Goal: Information Seeking & Learning: Understand process/instructions

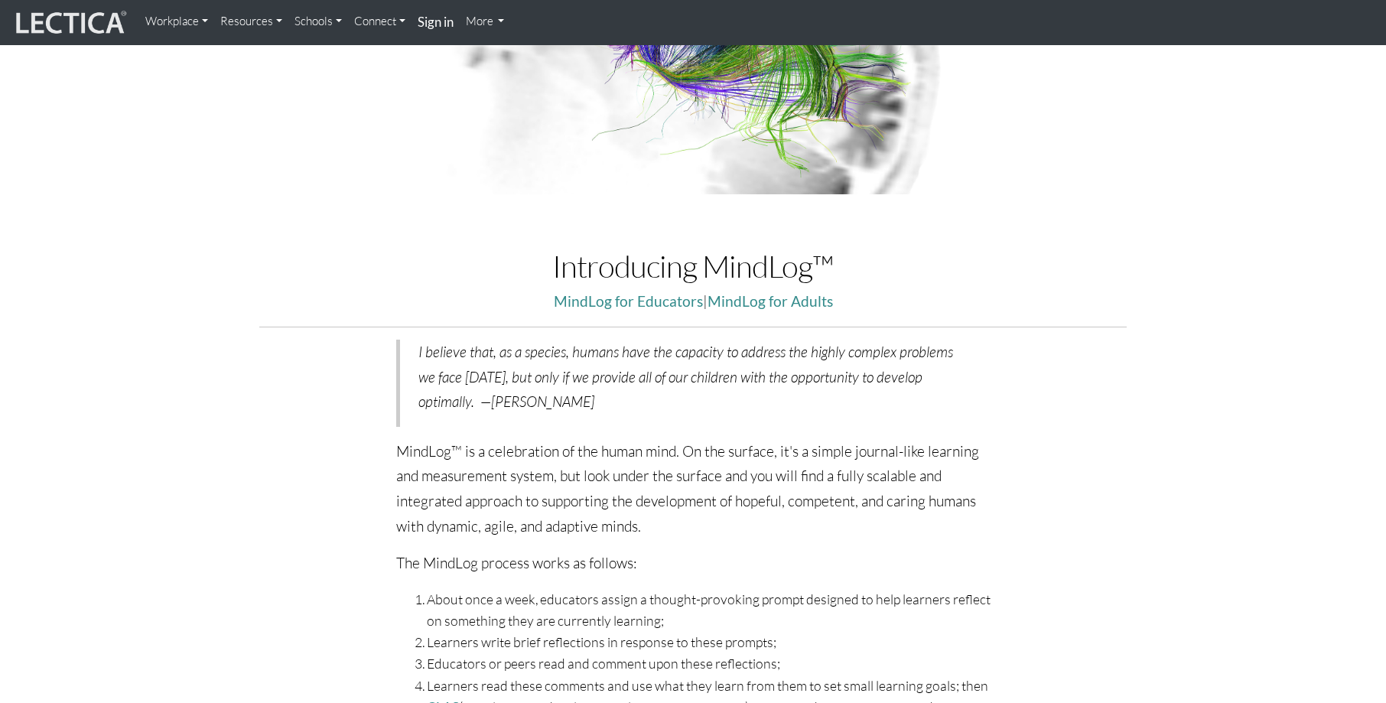
scroll to position [383, 0]
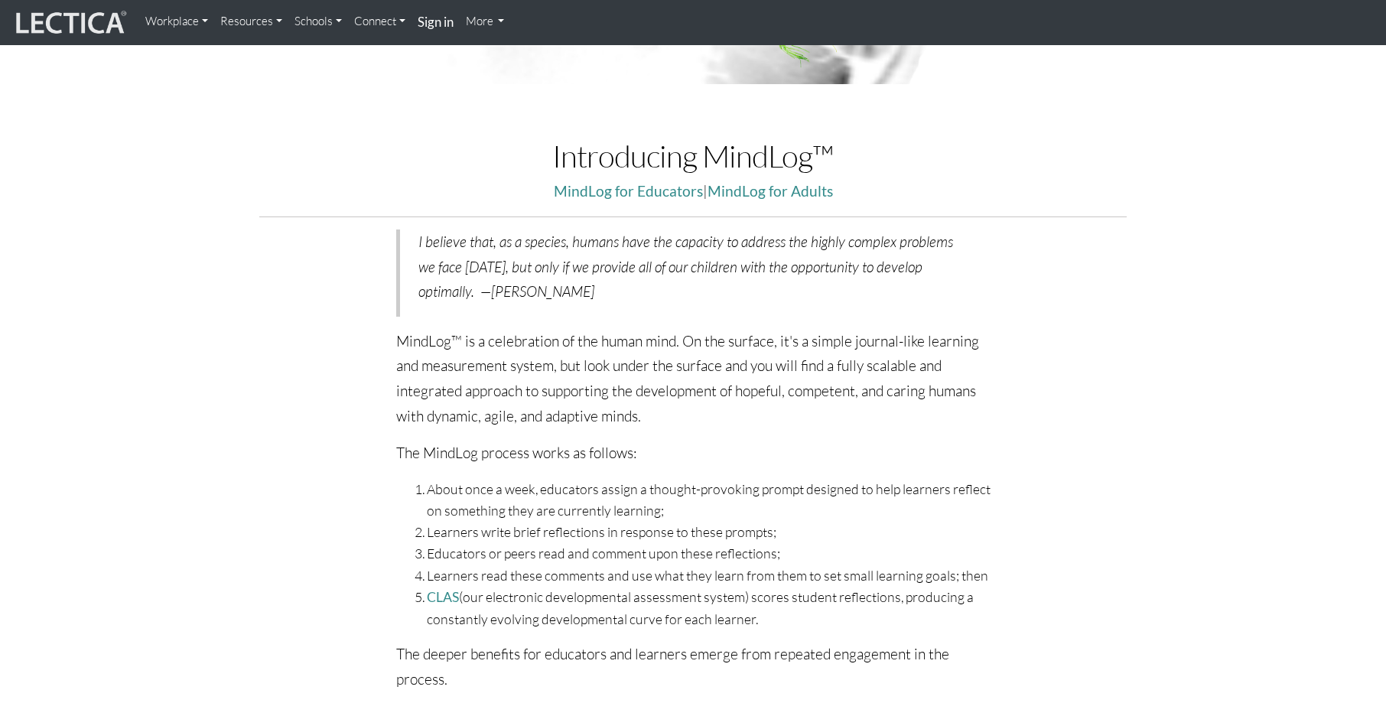
click at [627, 494] on li "About once a week, educators assign a thought-provoking prompt designed to help…" at bounding box center [709, 499] width 564 height 43
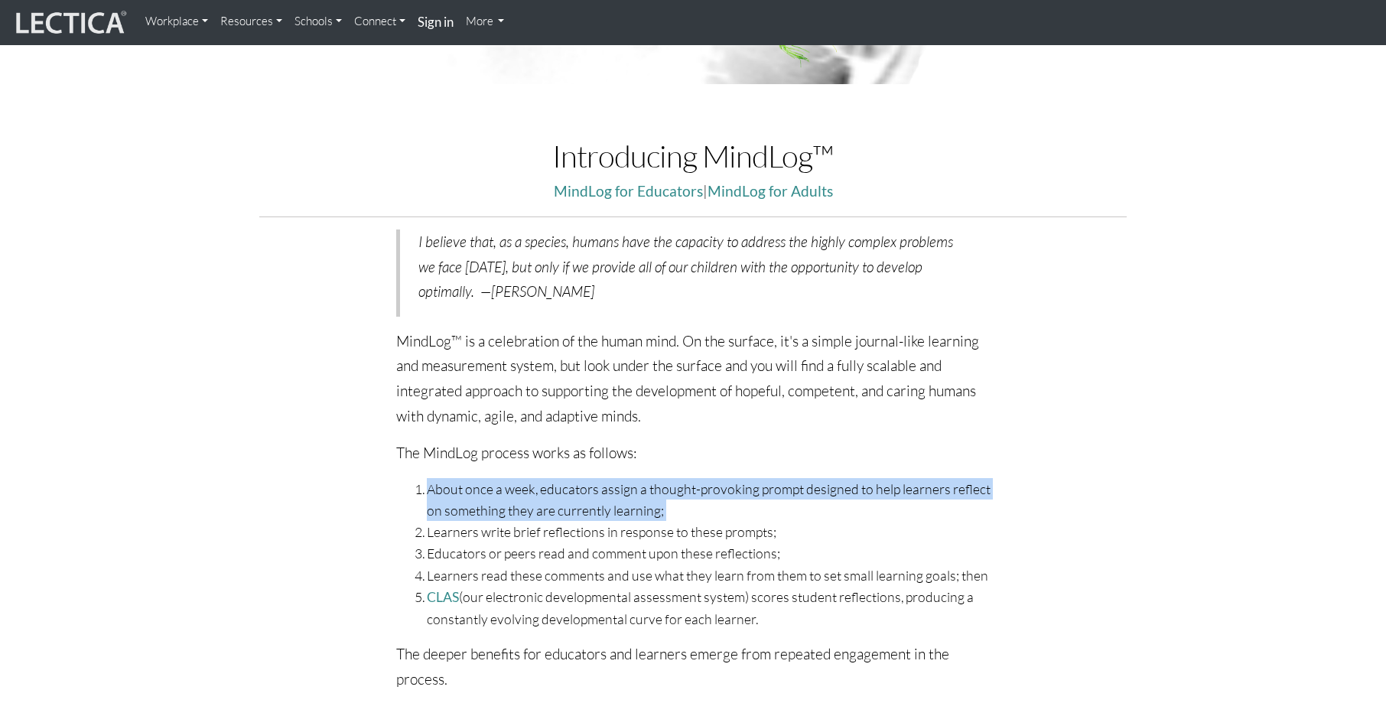
click at [627, 494] on li "About once a week, educators assign a thought-provoking prompt designed to help…" at bounding box center [709, 499] width 564 height 43
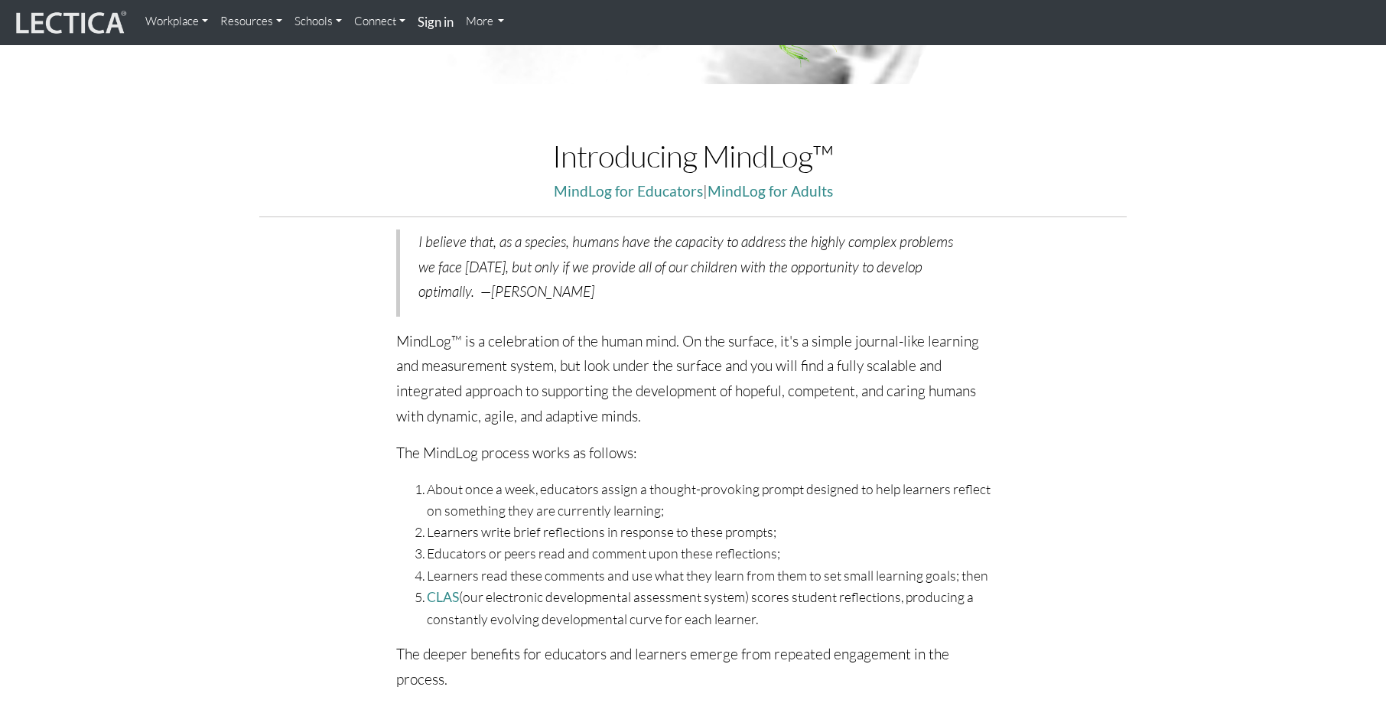
click at [561, 532] on li "Learners write brief reflections in response to these prompts;" at bounding box center [709, 531] width 564 height 21
click at [544, 552] on li "Educators or peers read and comment upon these reflections;" at bounding box center [709, 552] width 564 height 21
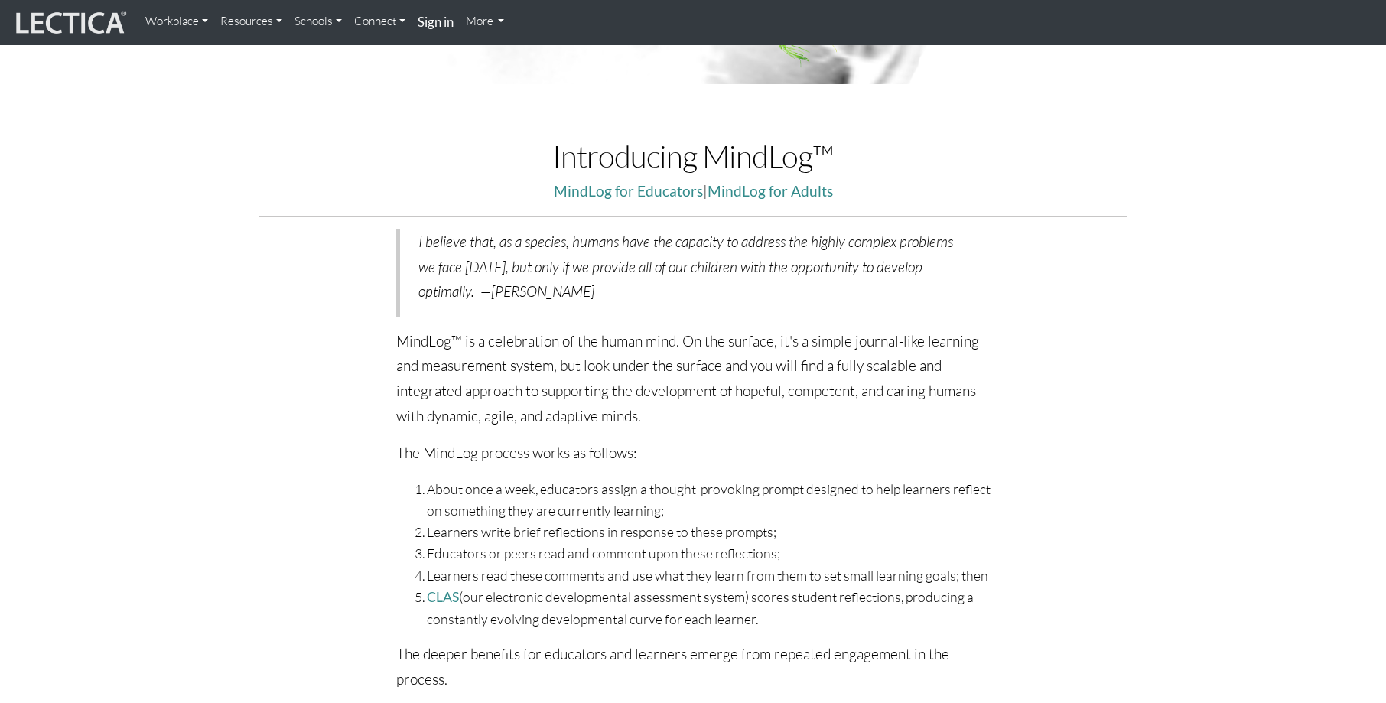
click at [538, 584] on li "Learners read these comments and use what they learn from them to set small lea…" at bounding box center [709, 574] width 564 height 21
